Goal: Communication & Community: Answer question/provide support

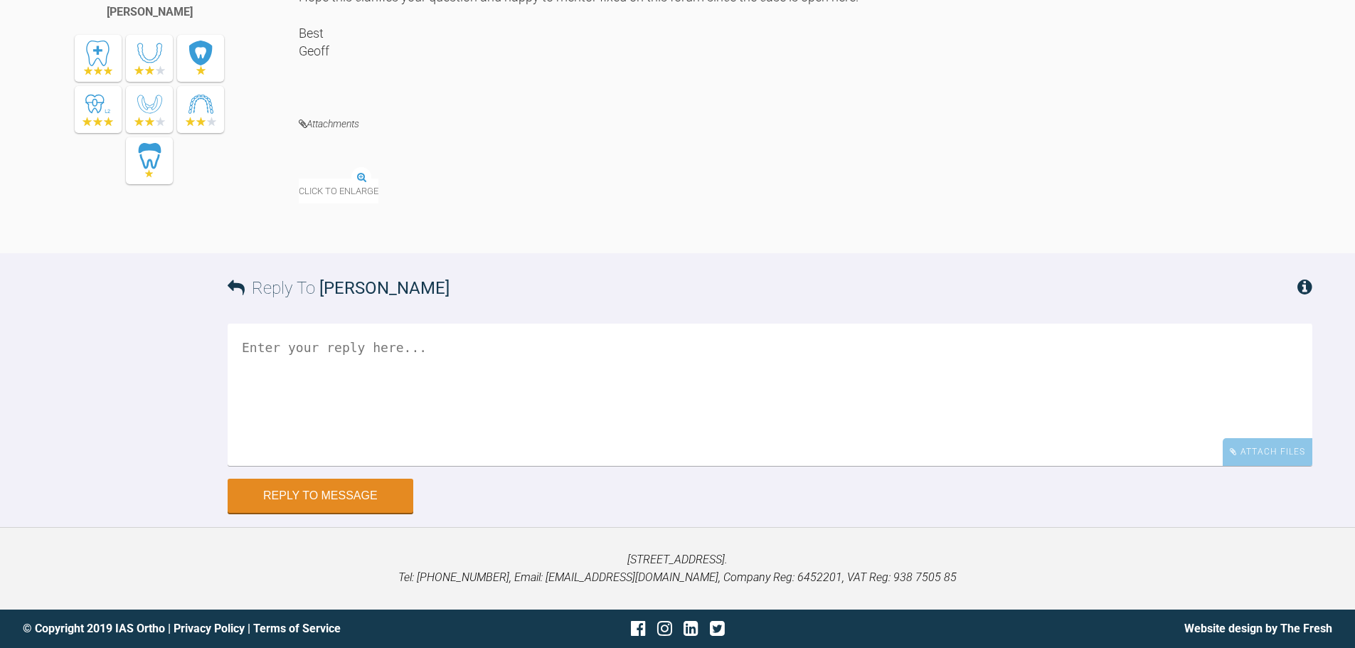
scroll to position [2500, 0]
click at [436, 466] on textarea at bounding box center [770, 395] width 1085 height 142
click at [253, 466] on textarea "HI [PERSON_NAME], Pt happy to go ahead with lower fixed." at bounding box center [770, 395] width 1085 height 142
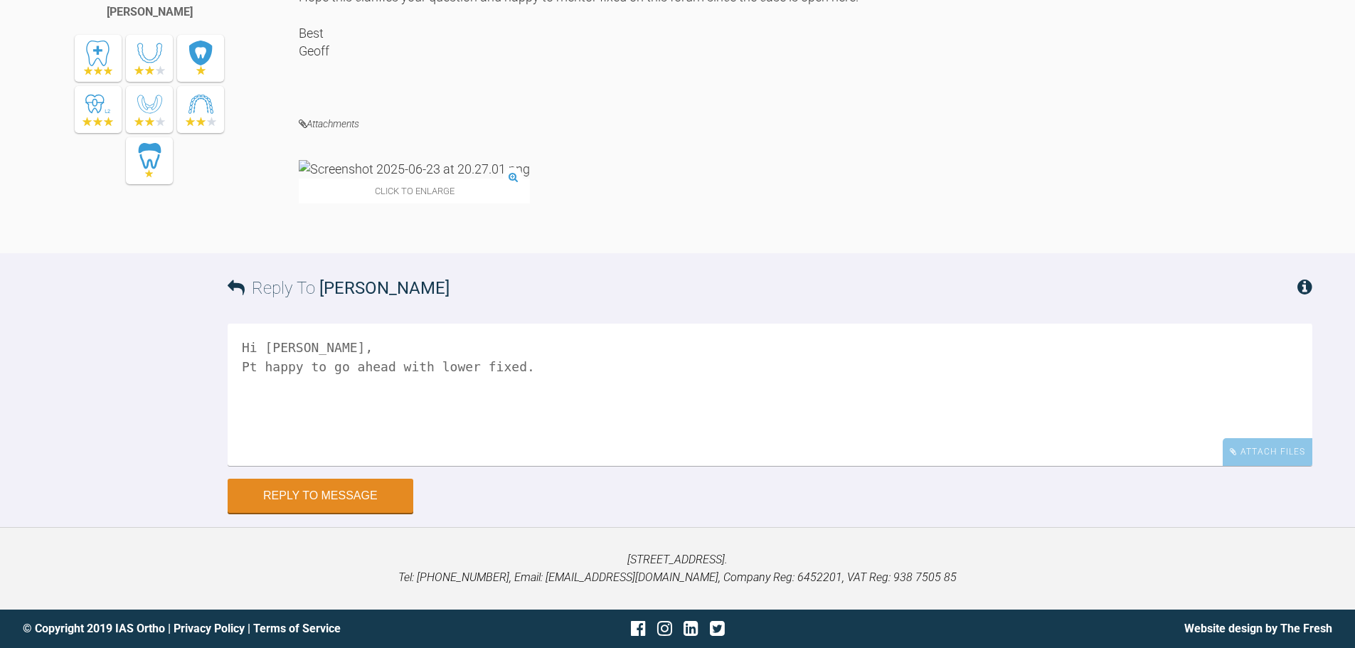
click at [558, 466] on textarea "Hi [PERSON_NAME], Pt happy to go ahead with lower fixed." at bounding box center [770, 395] width 1085 height 142
click at [748, 466] on textarea "Hi [PERSON_NAME], Pt happy to go ahead with lower fixed. I will get the archwiz…" at bounding box center [770, 395] width 1085 height 142
drag, startPoint x: 843, startPoint y: 577, endPoint x: 809, endPoint y: 577, distance: 34.1
click at [809, 466] on textarea "Hi [PERSON_NAME], Pt happy to go ahead with lower fixed. I will get the archwiz…" at bounding box center [770, 395] width 1085 height 142
click at [844, 466] on textarea "Hi [PERSON_NAME], Pt happy to go ahead with lower fixed. I will get the archwiz…" at bounding box center [770, 395] width 1085 height 142
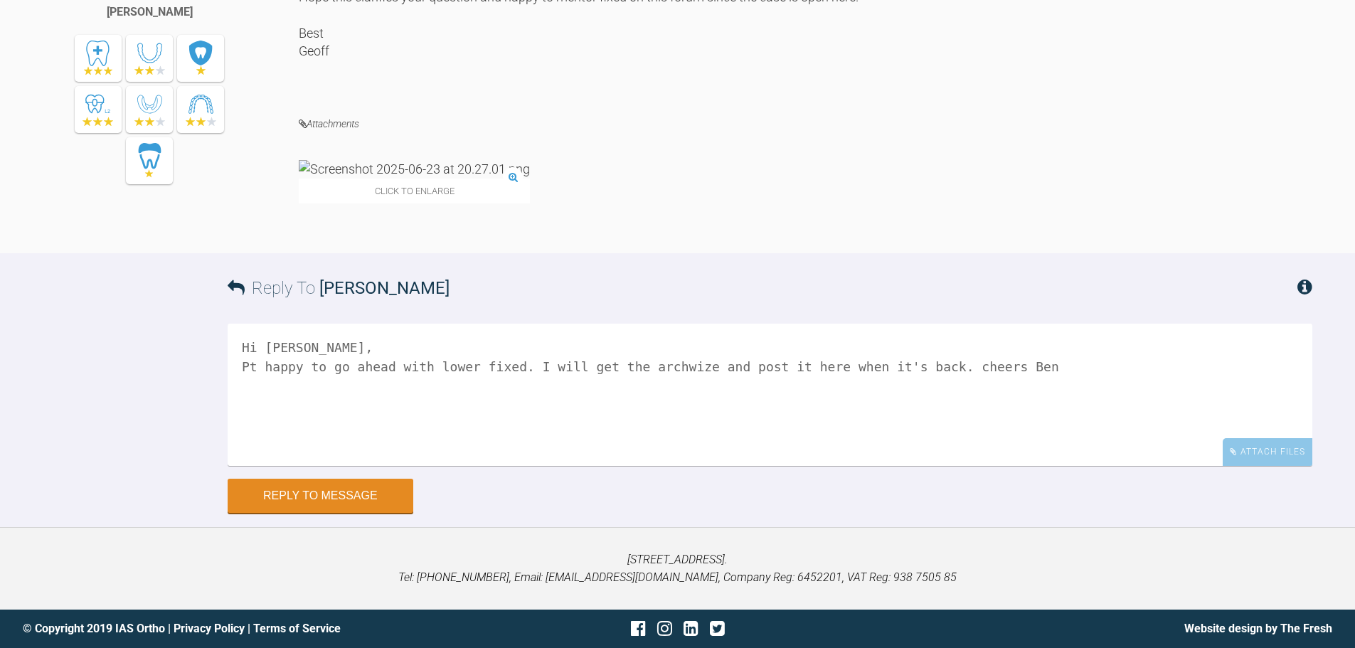
scroll to position [2612, 0]
type textarea "Hi [PERSON_NAME], Pt happy to go ahead with lower fixed. I will get the archwiz…"
click at [318, 497] on button "Reply to Message" at bounding box center [321, 497] width 186 height 34
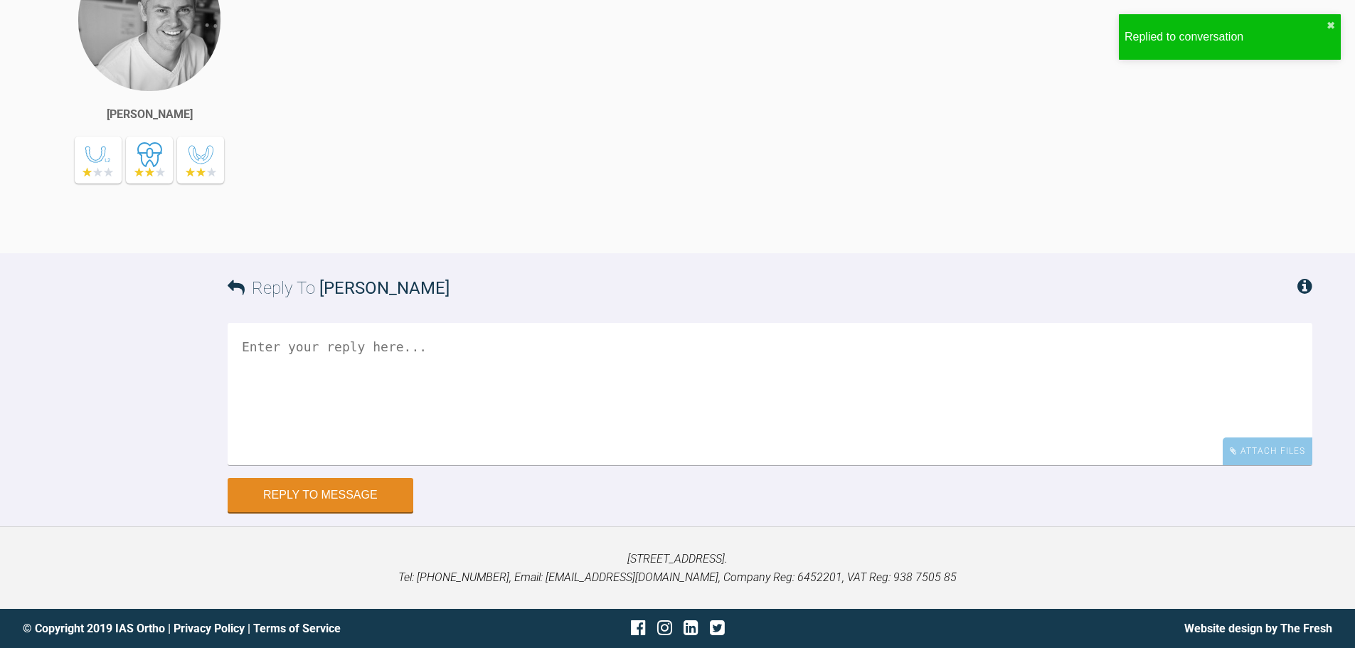
scroll to position [2529, 0]
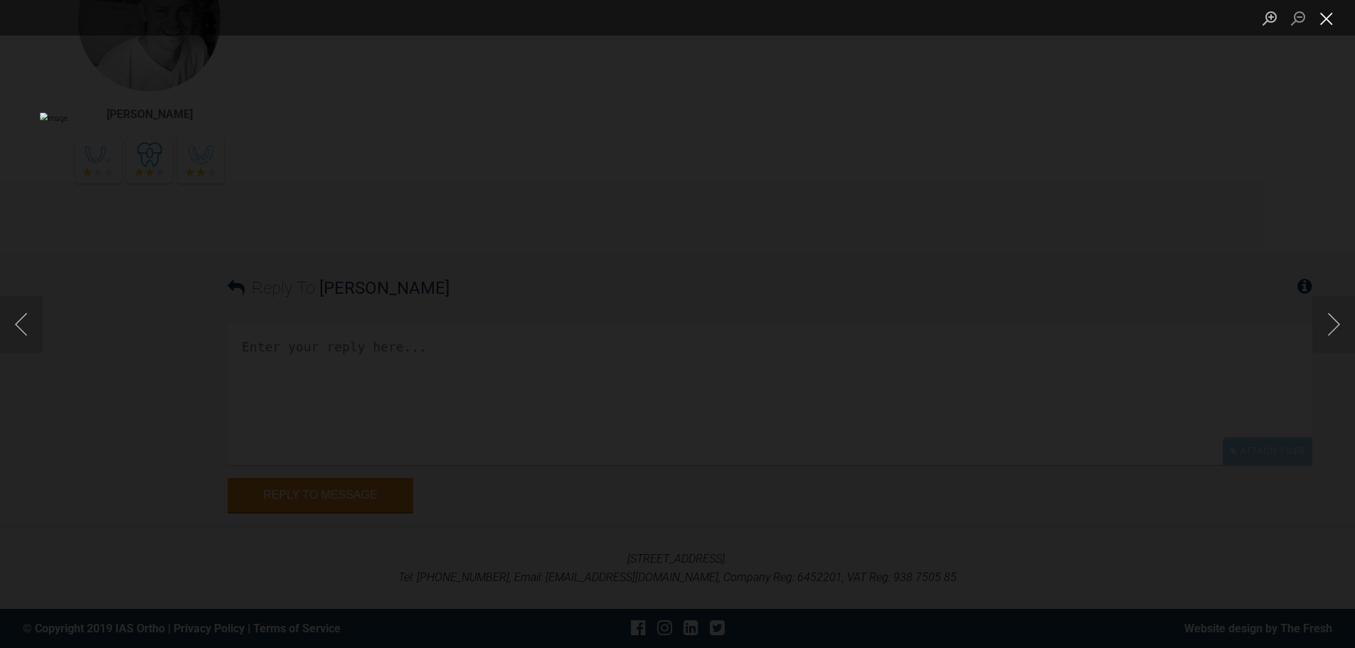
click at [1325, 14] on button "Close lightbox" at bounding box center [1326, 18] width 28 height 25
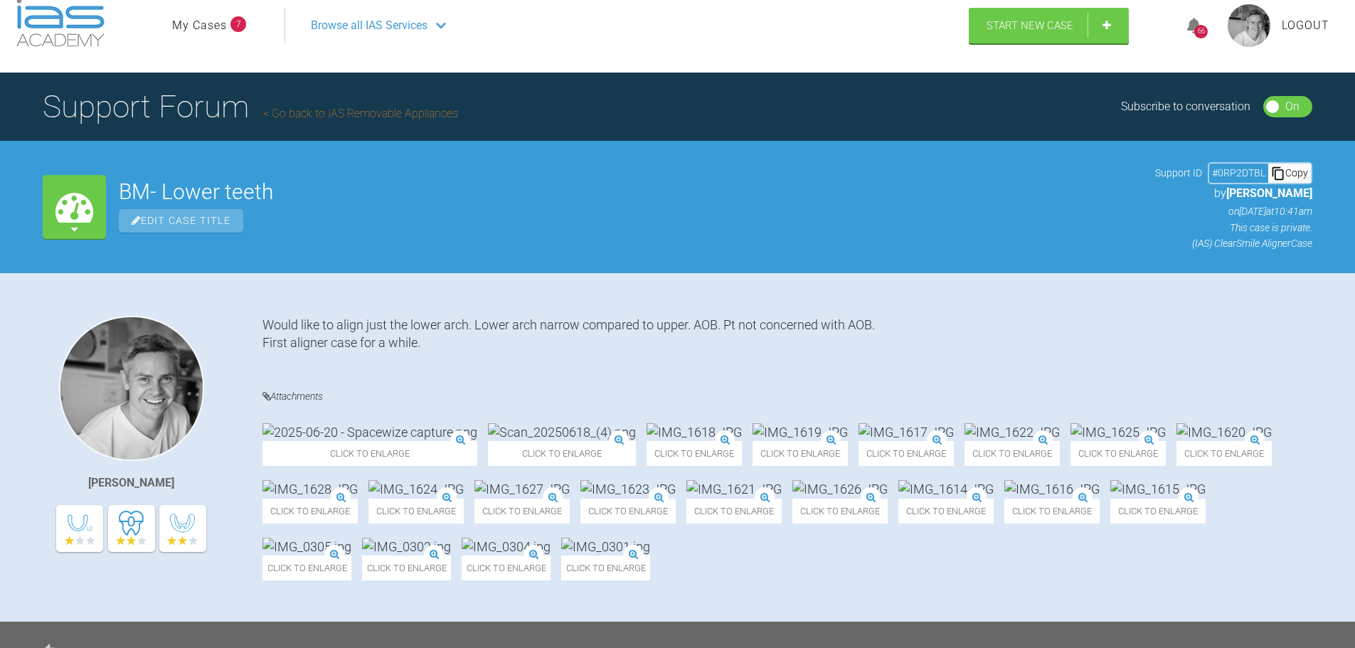
scroll to position [0, 0]
